Goal: Task Accomplishment & Management: Manage account settings

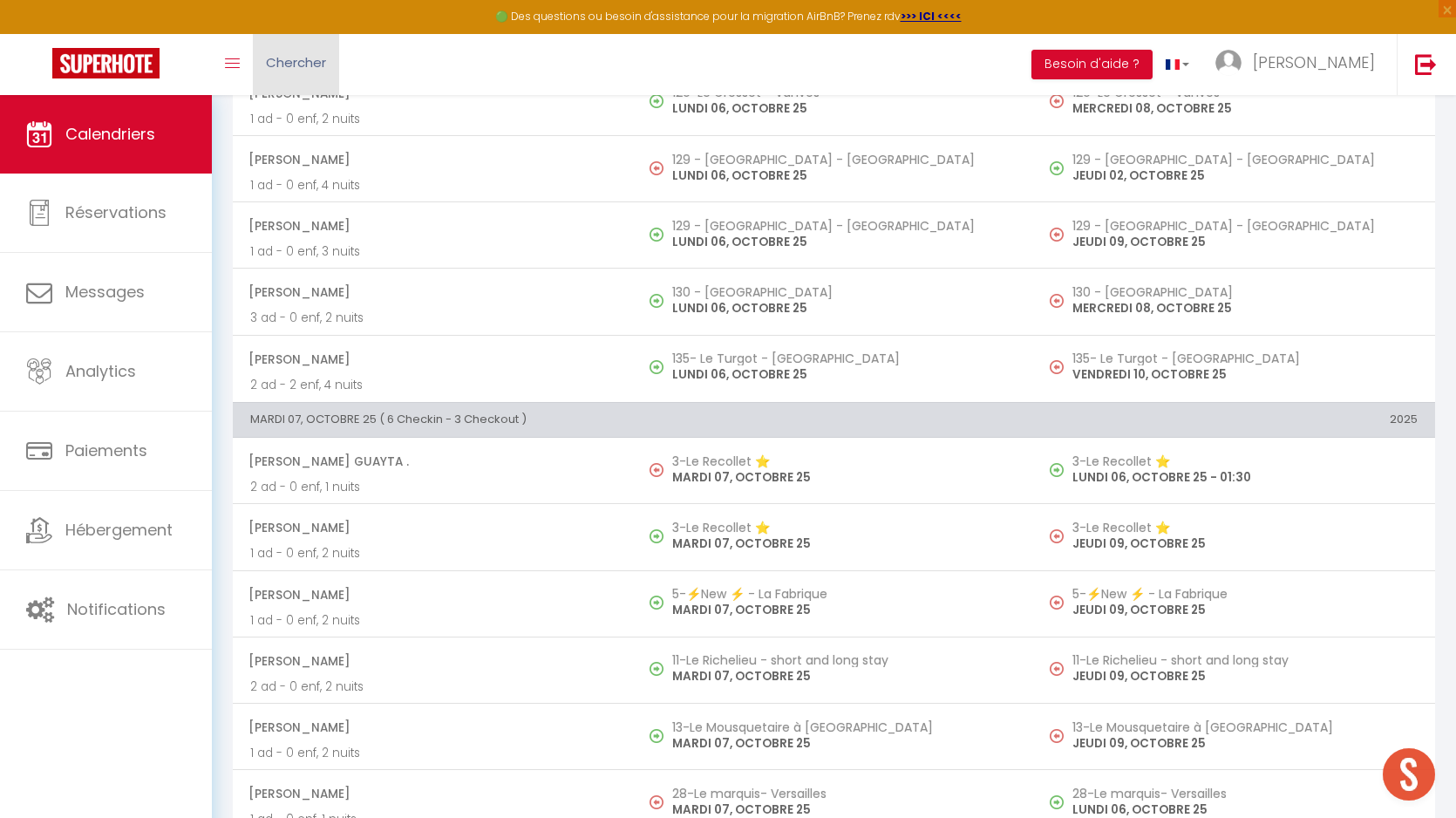
scroll to position [1225, 0]
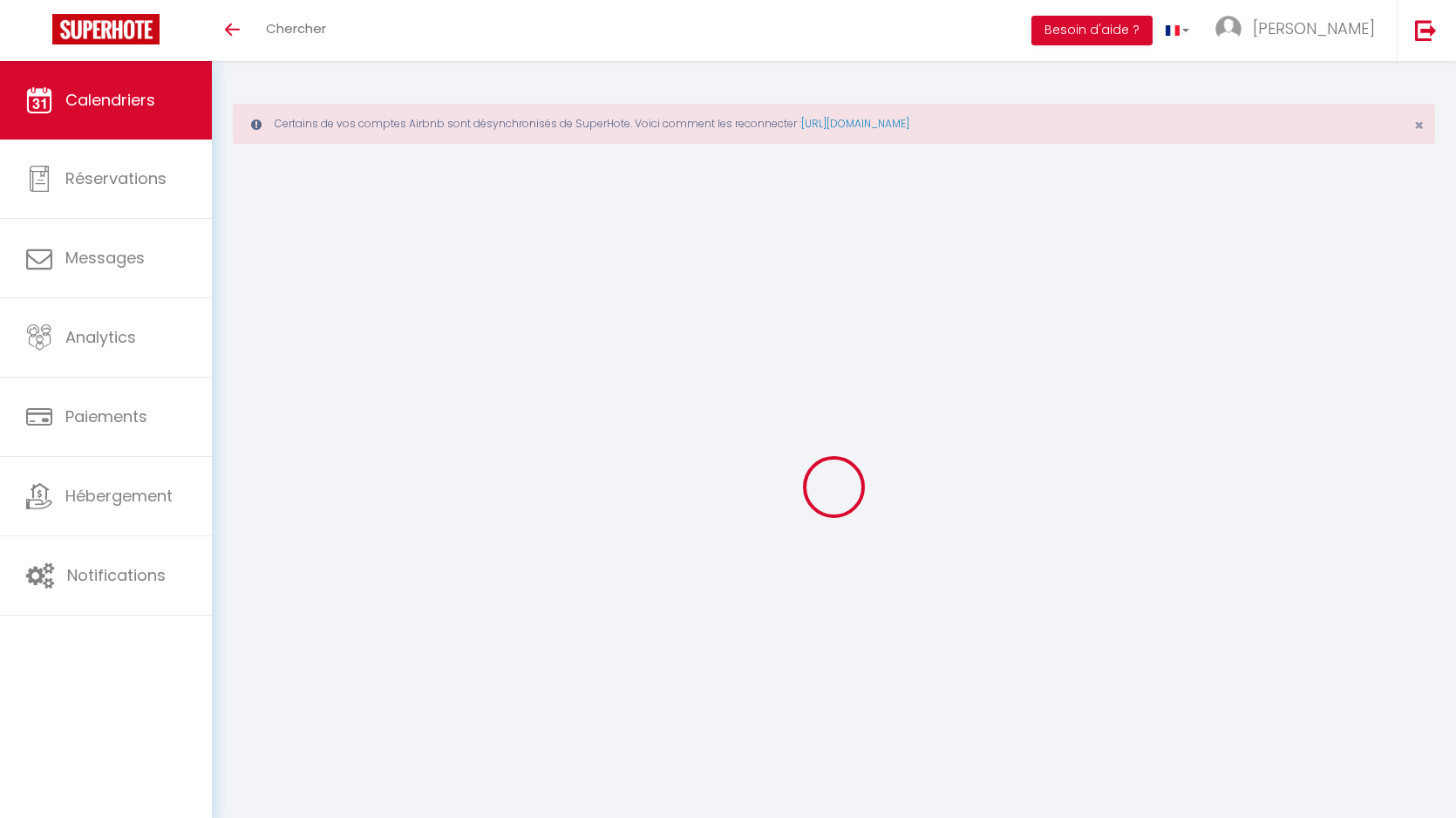
scroll to position [61, 0]
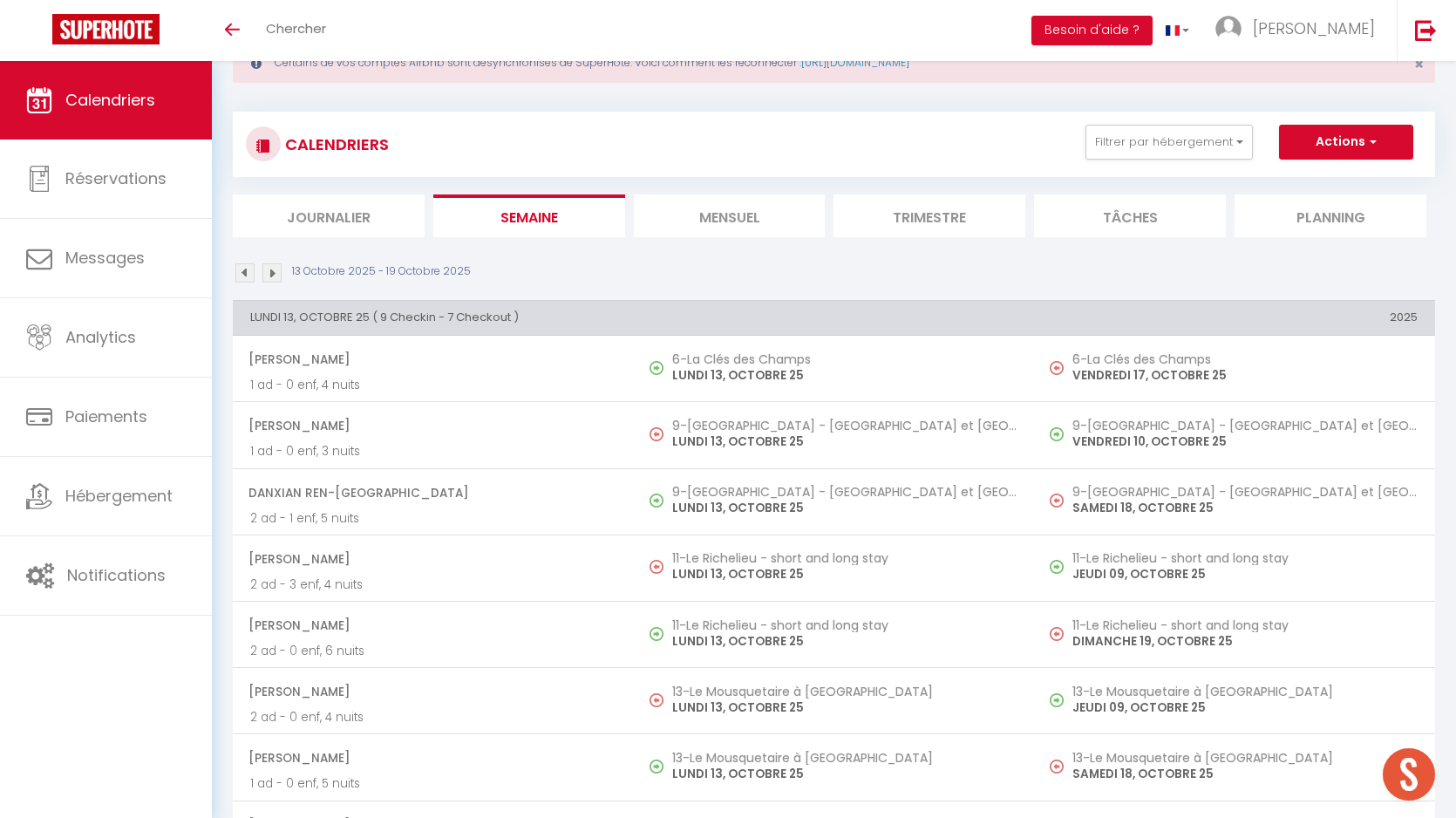
click at [243, 273] on img at bounding box center [245, 273] width 19 height 19
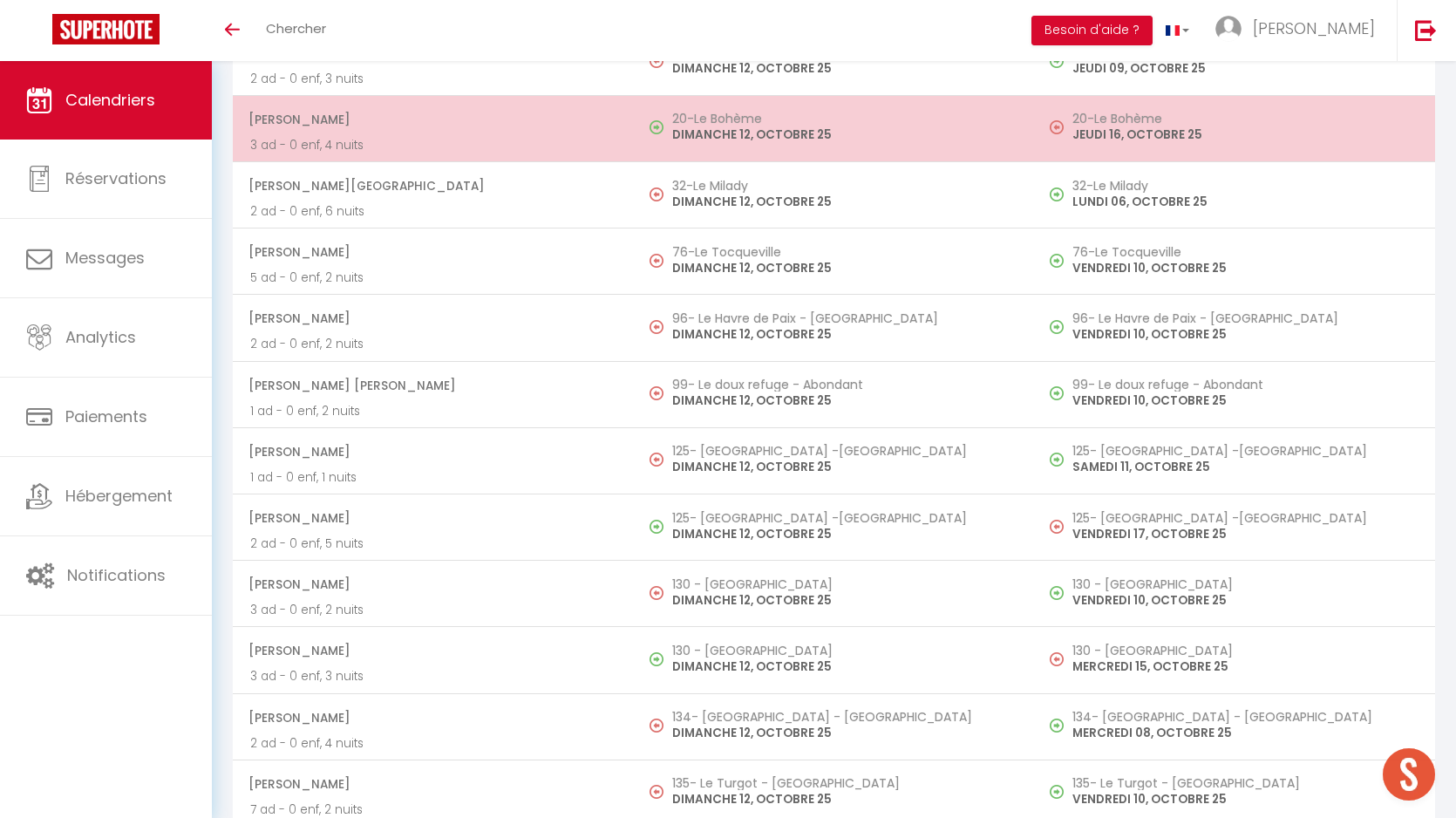
scroll to position [6102, 0]
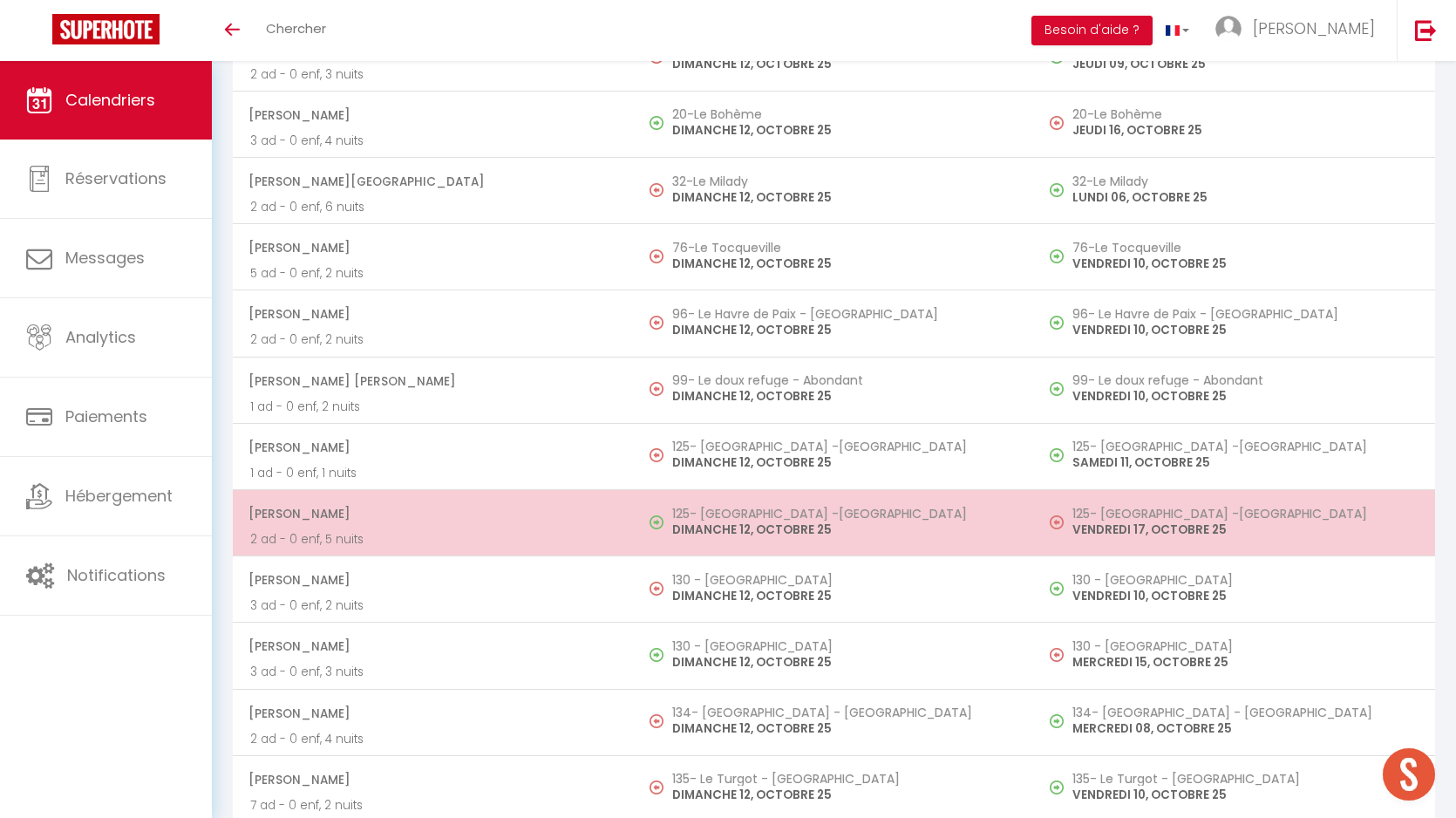
click at [729, 531] on p "DIMANCHE 12, OCTOBRE 25" at bounding box center [845, 529] width 345 height 18
select select "OK"
select select "0"
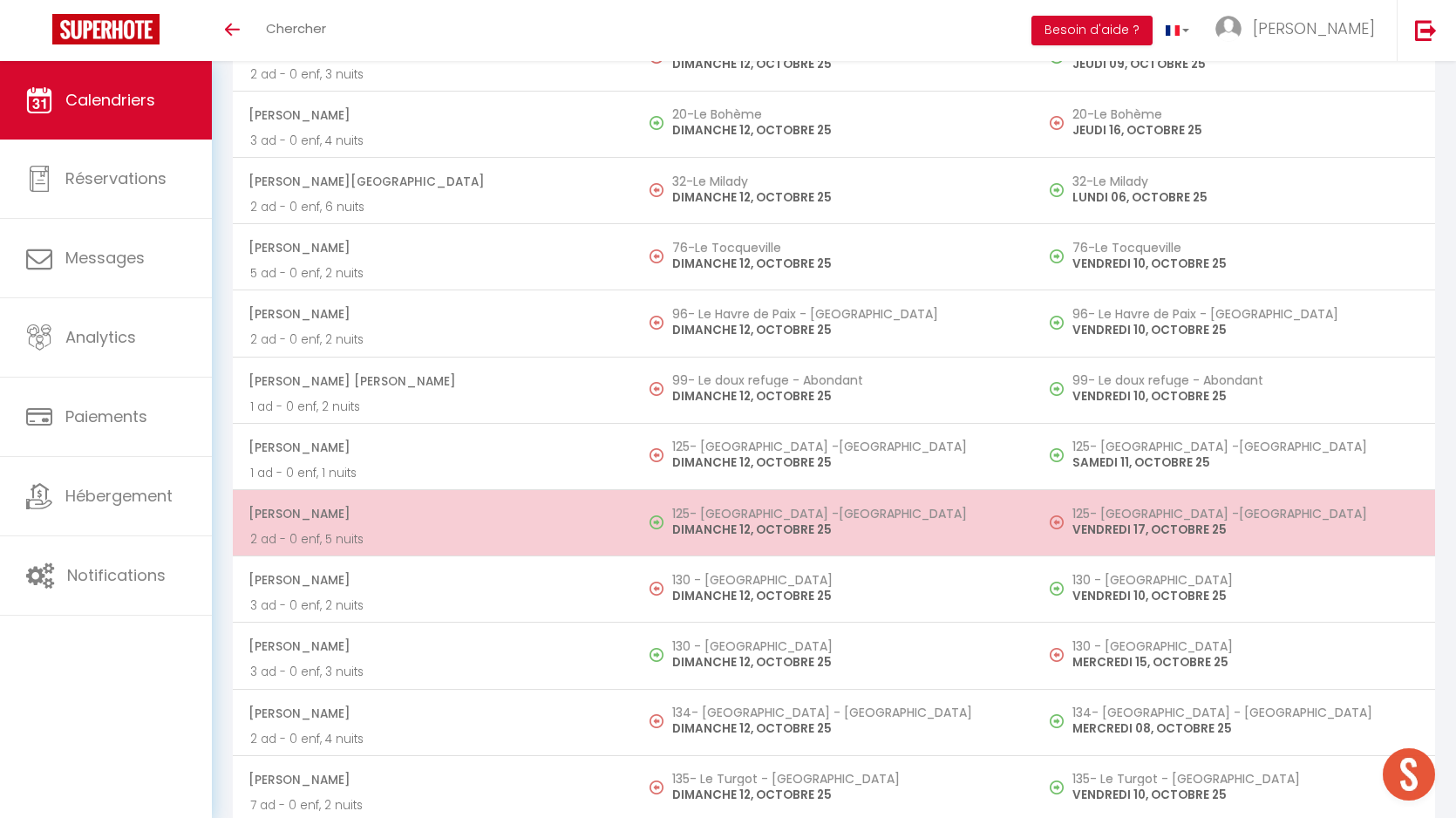
select select "1"
select select
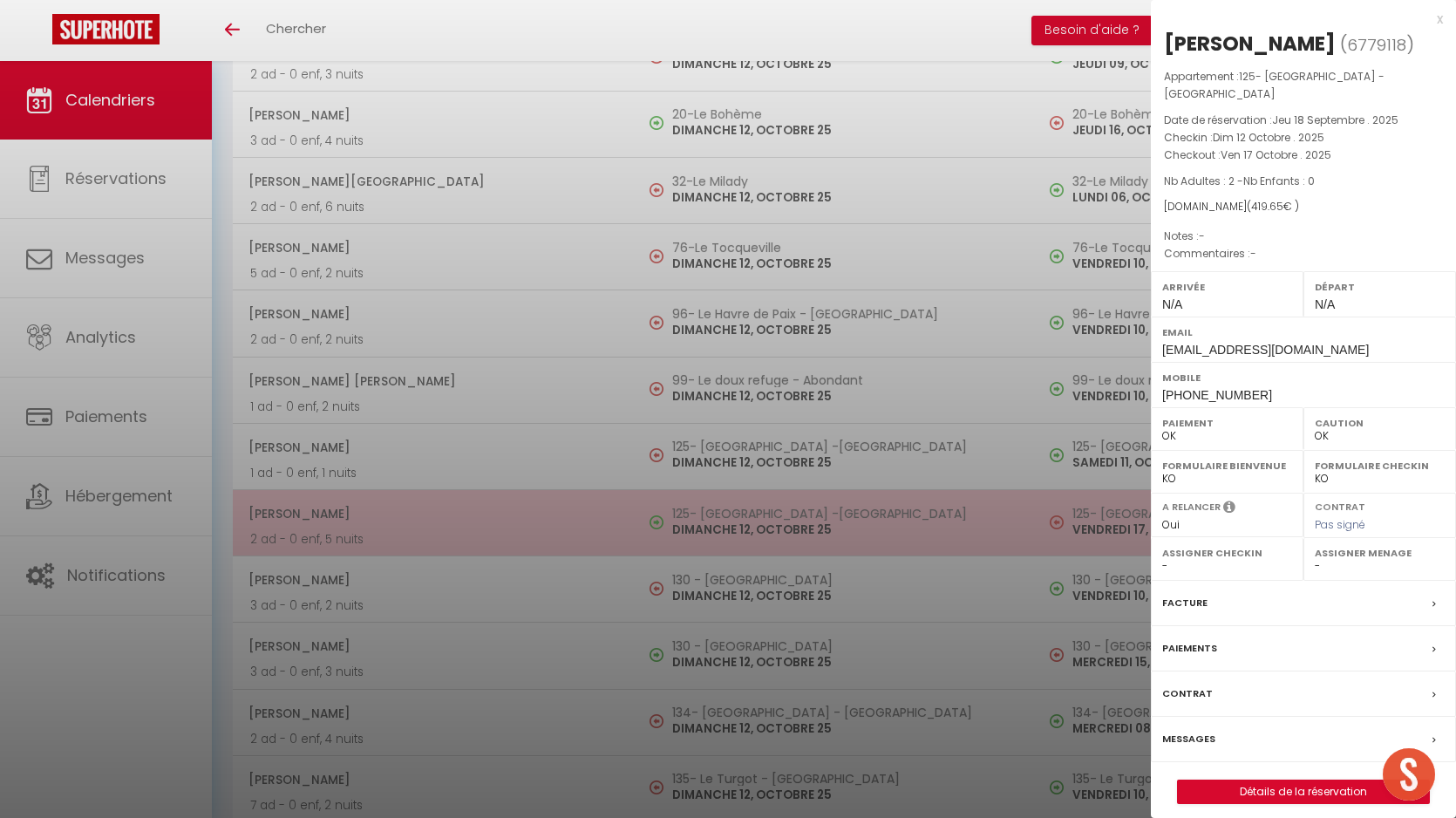
click at [729, 531] on div at bounding box center [728, 409] width 1456 height 818
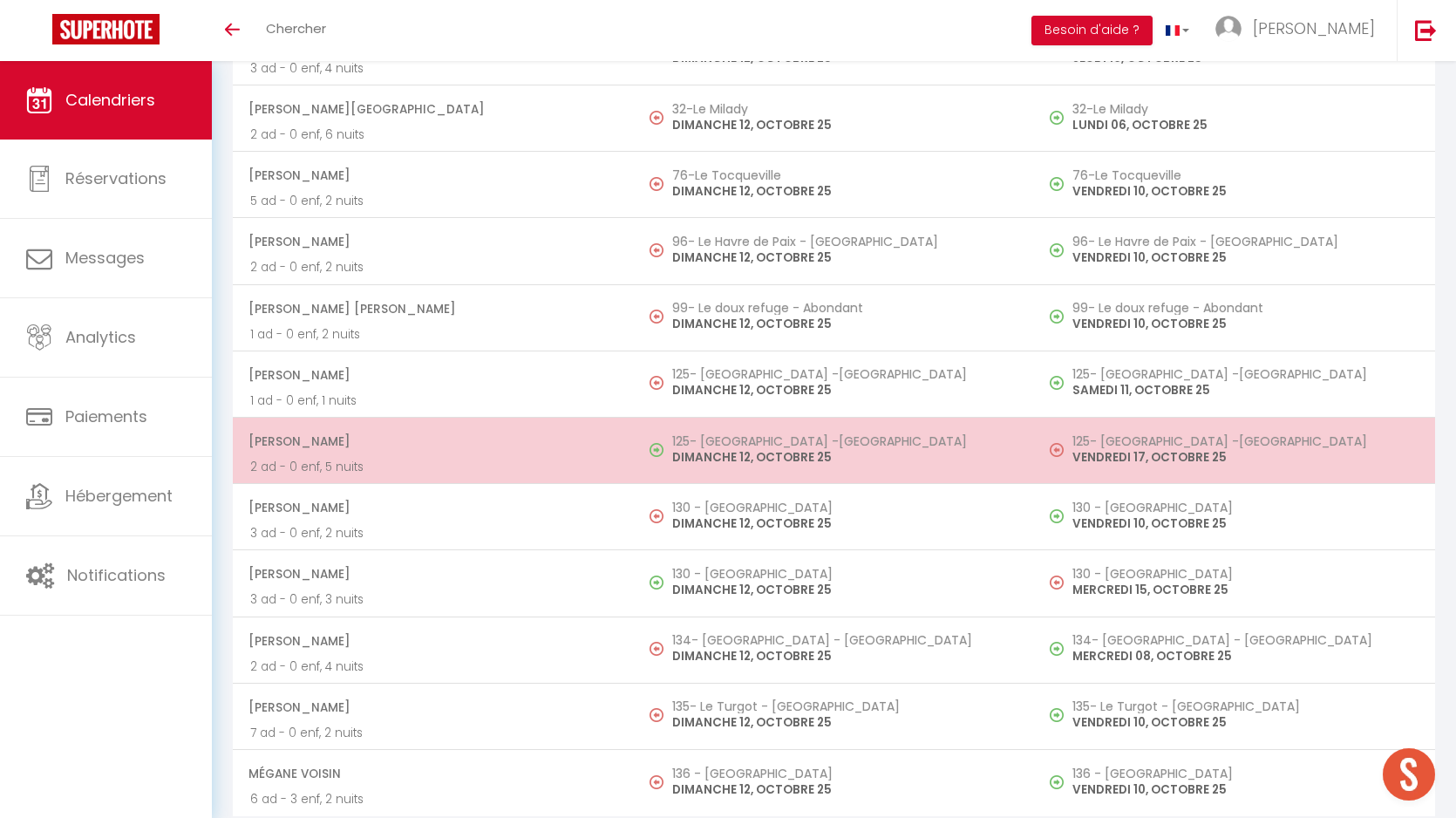
scroll to position [6178, 0]
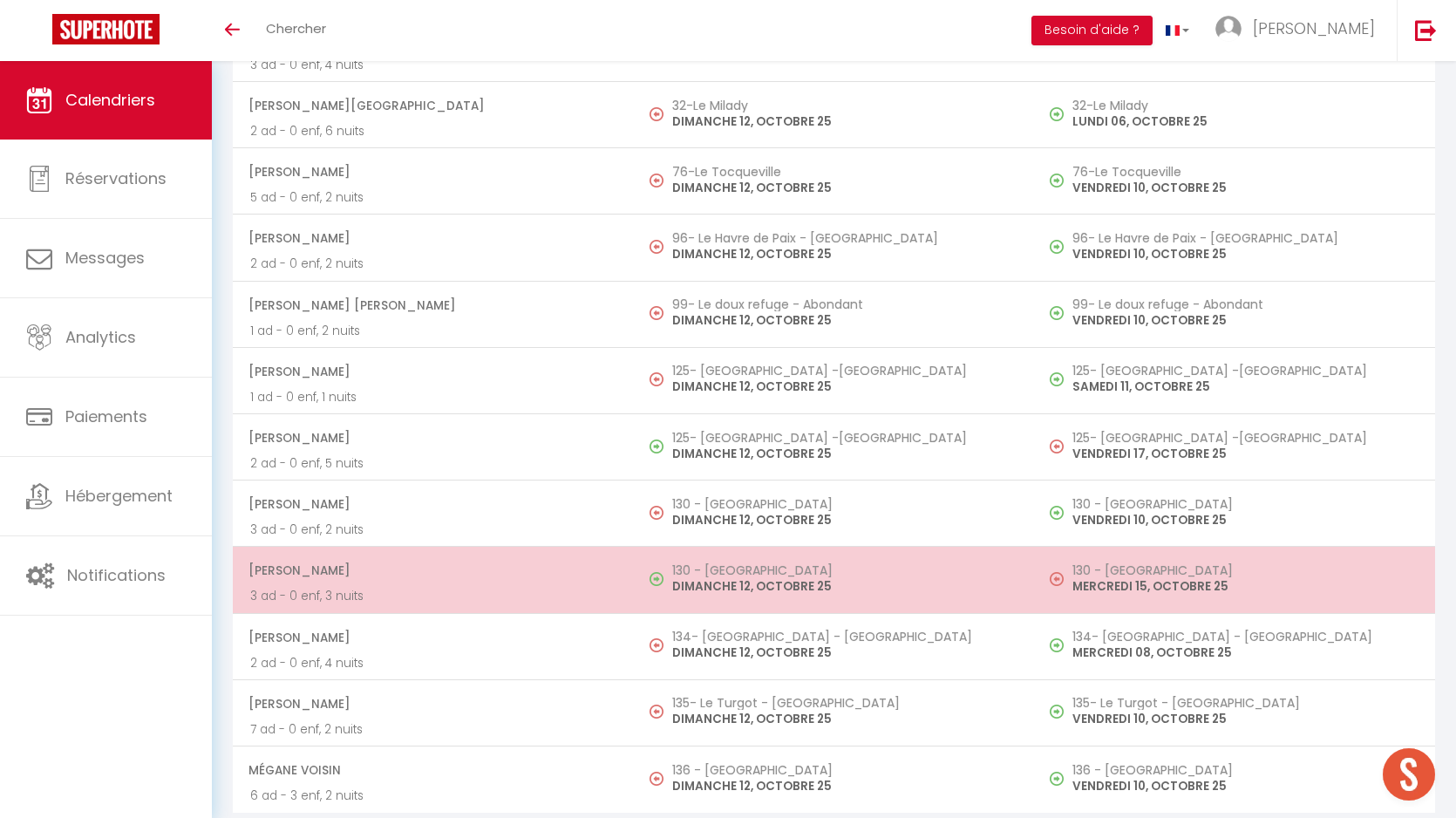
click at [737, 567] on h5 "130 - [GEOGRAPHIC_DATA]" at bounding box center [845, 570] width 345 height 14
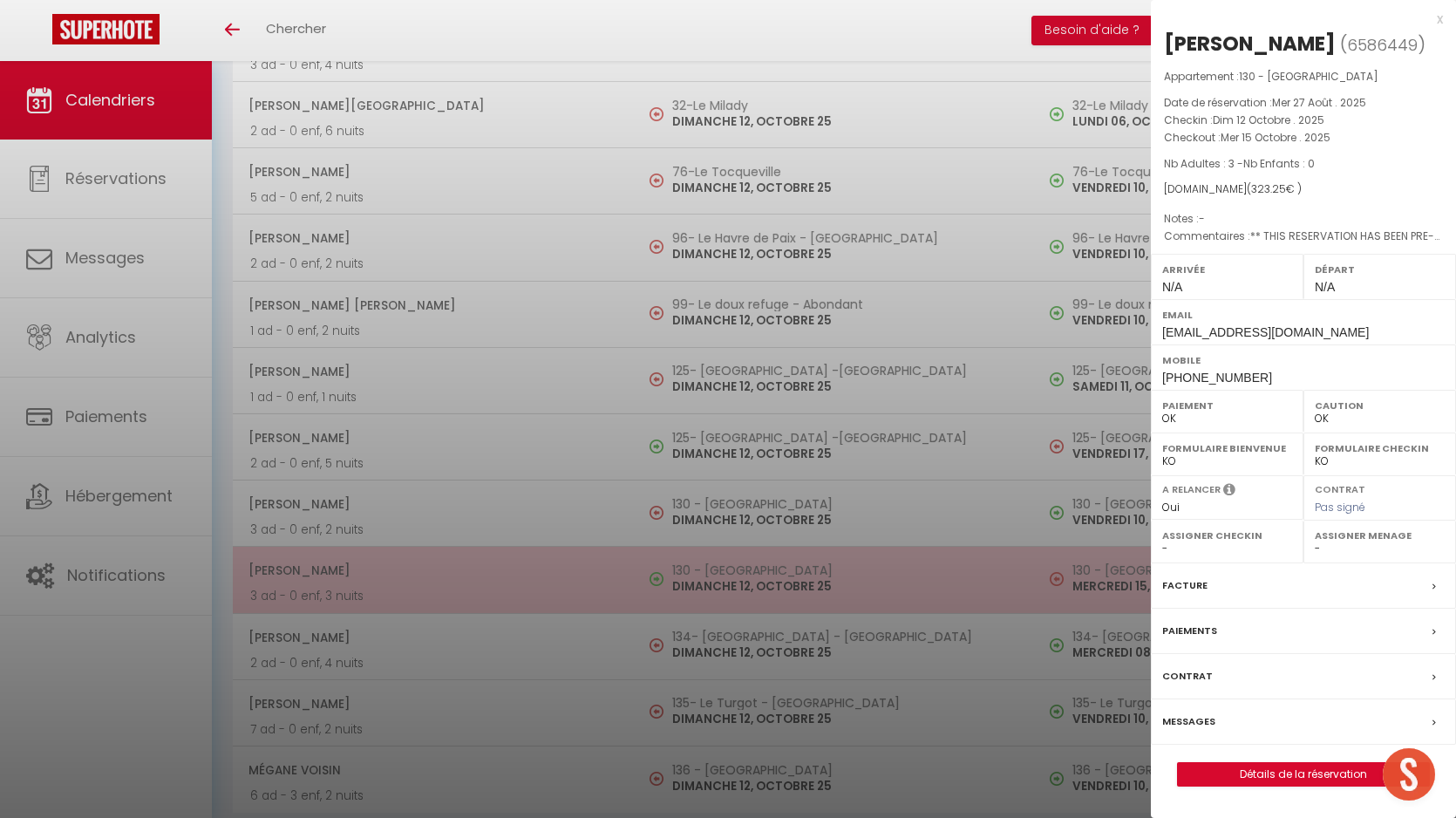
click at [737, 567] on div at bounding box center [728, 409] width 1456 height 818
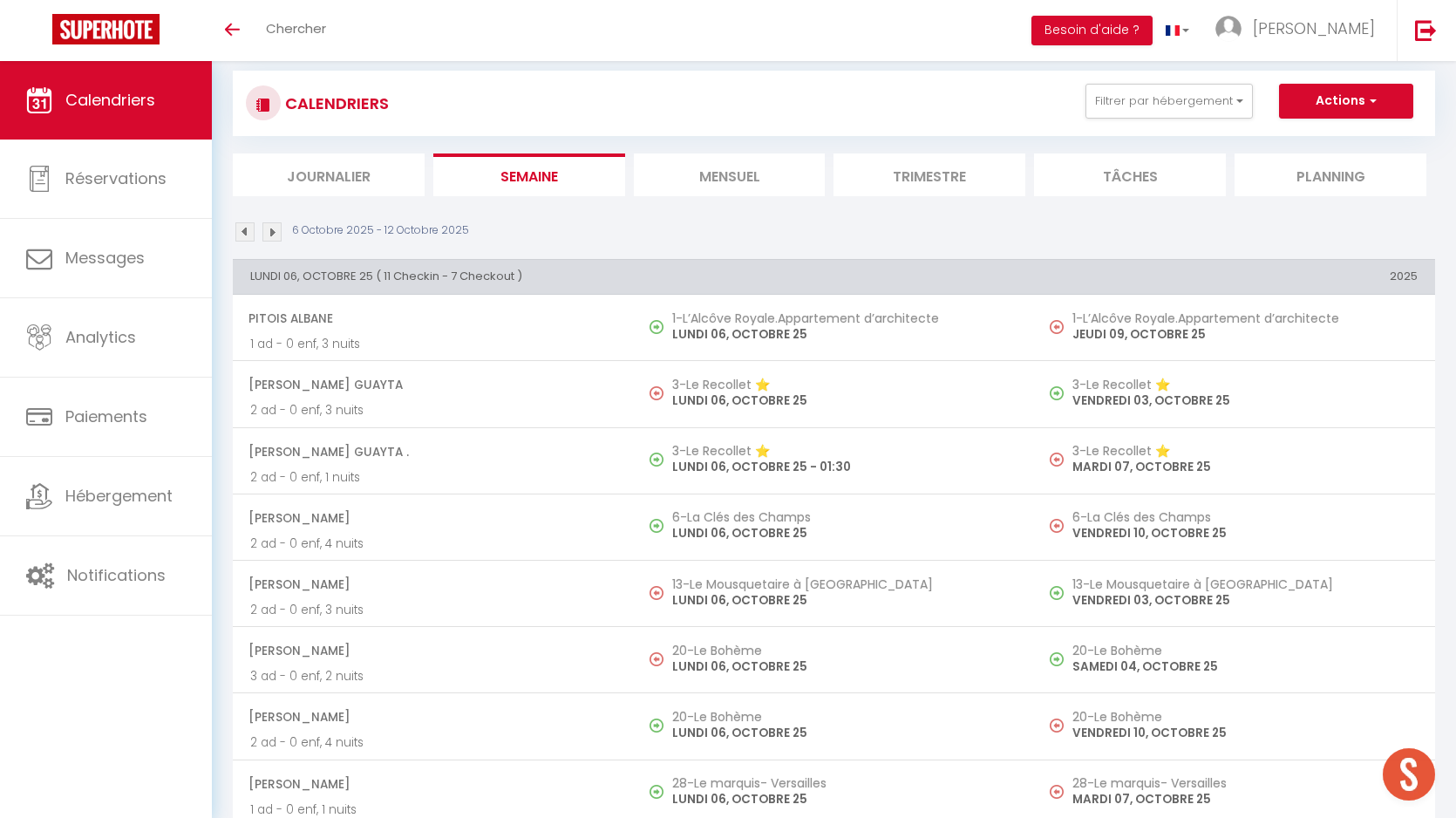
scroll to position [0, 0]
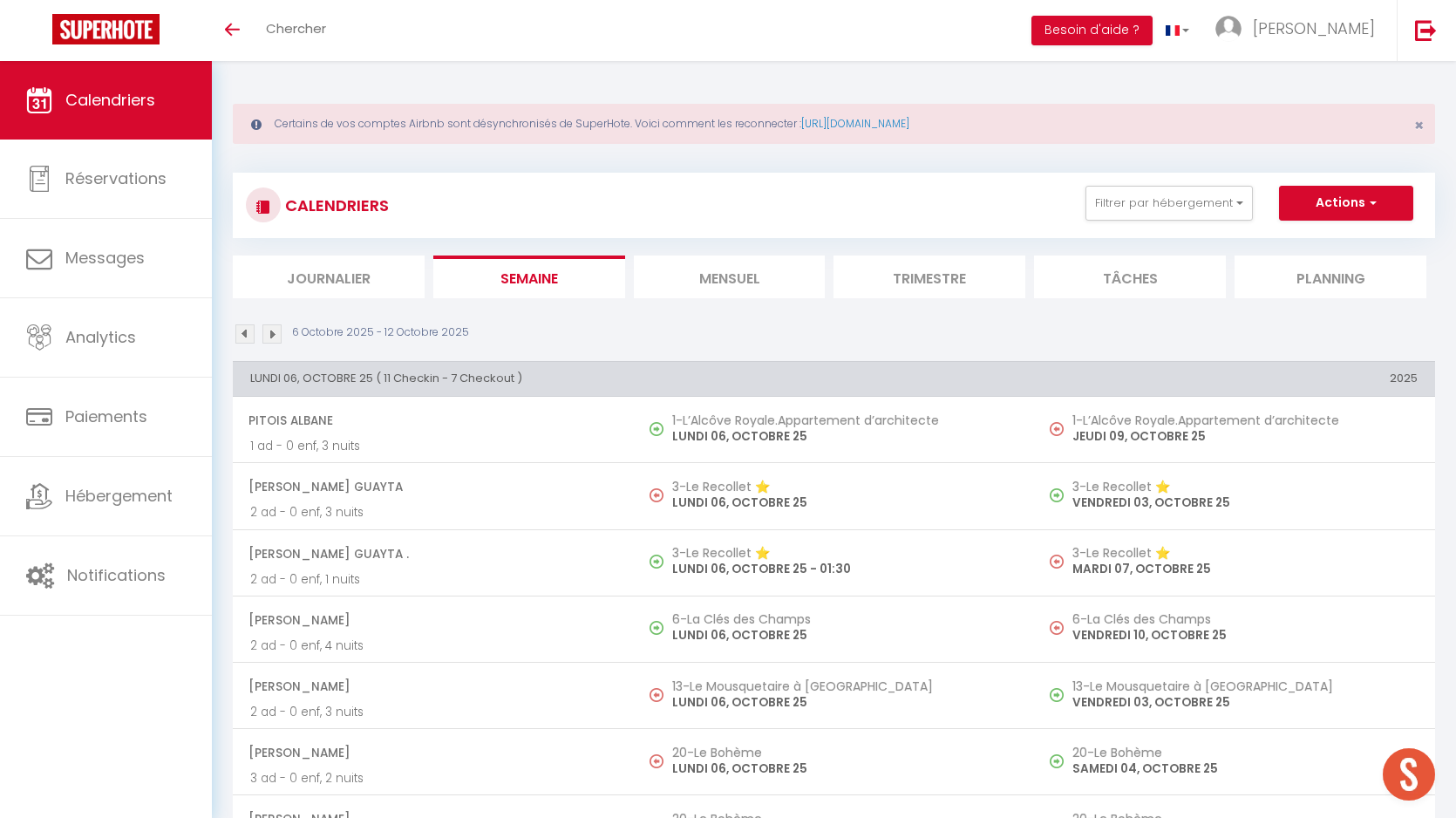
click at [267, 331] on img at bounding box center [272, 334] width 19 height 19
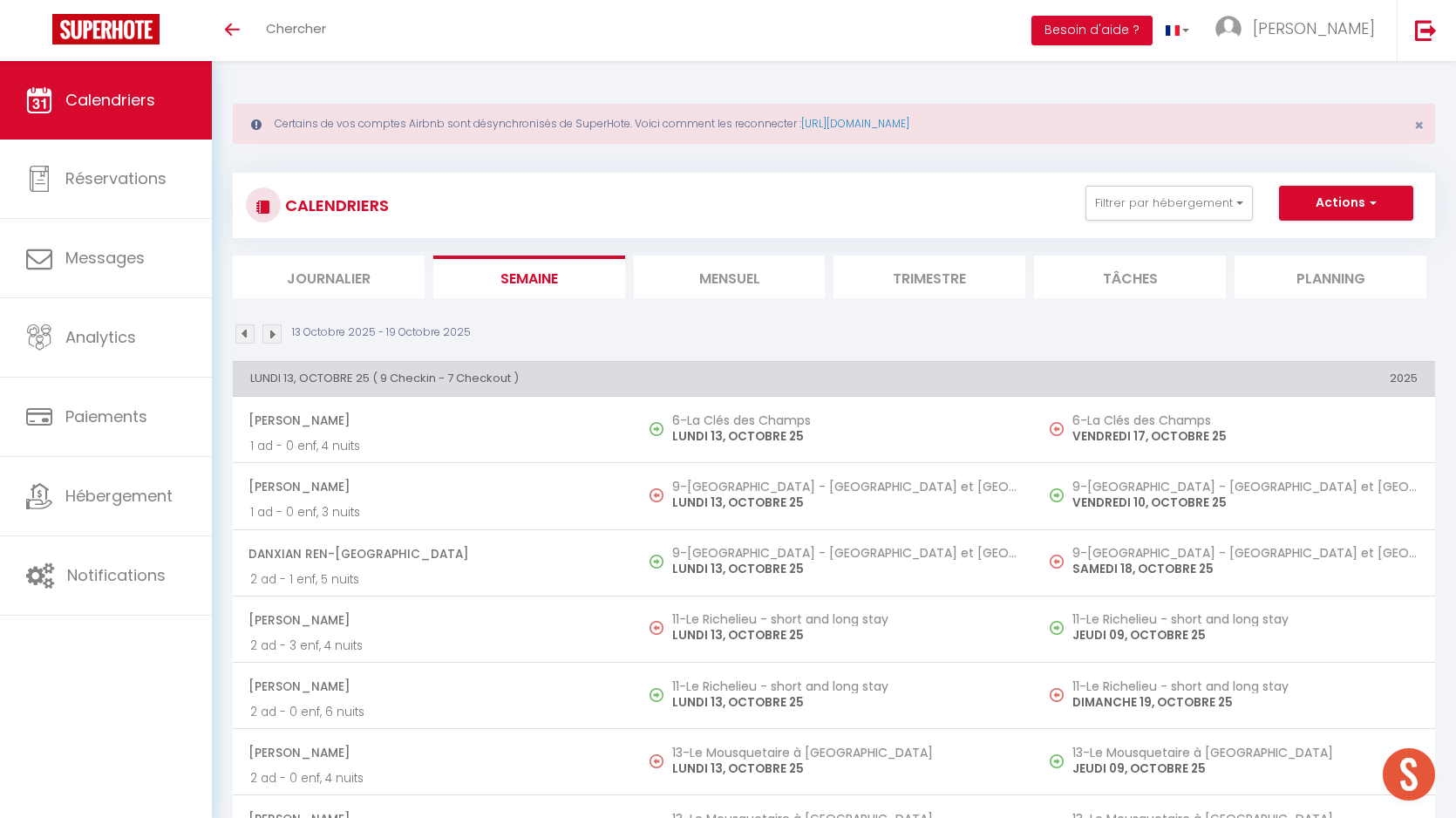
click at [245, 330] on img at bounding box center [245, 334] width 19 height 19
